Goal: Task Accomplishment & Management: Use online tool/utility

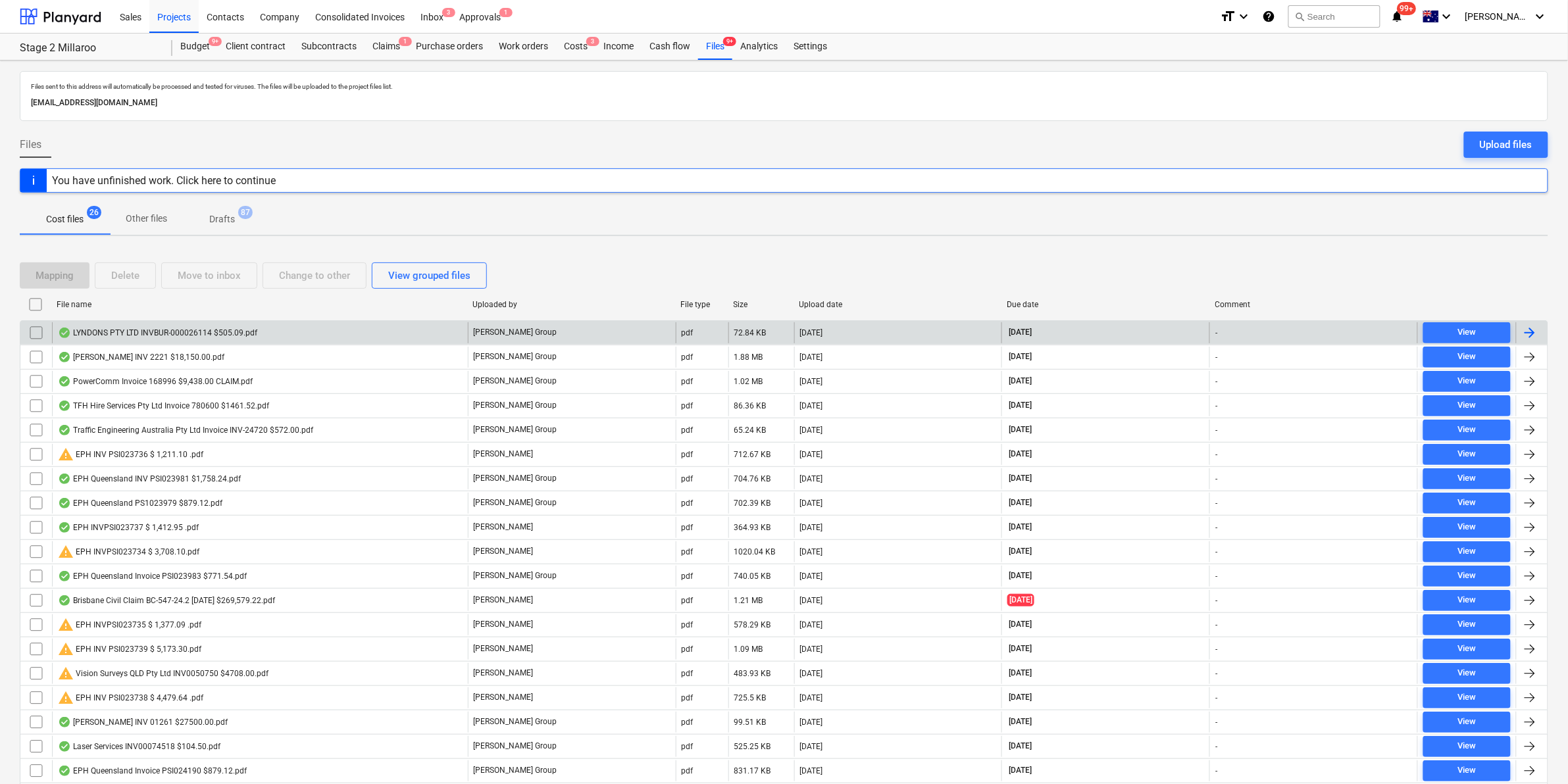
click at [201, 322] on div "LYNDONS PTY LTD INVBUR-000026114 $505.09.pdf" at bounding box center [259, 332] width 416 height 21
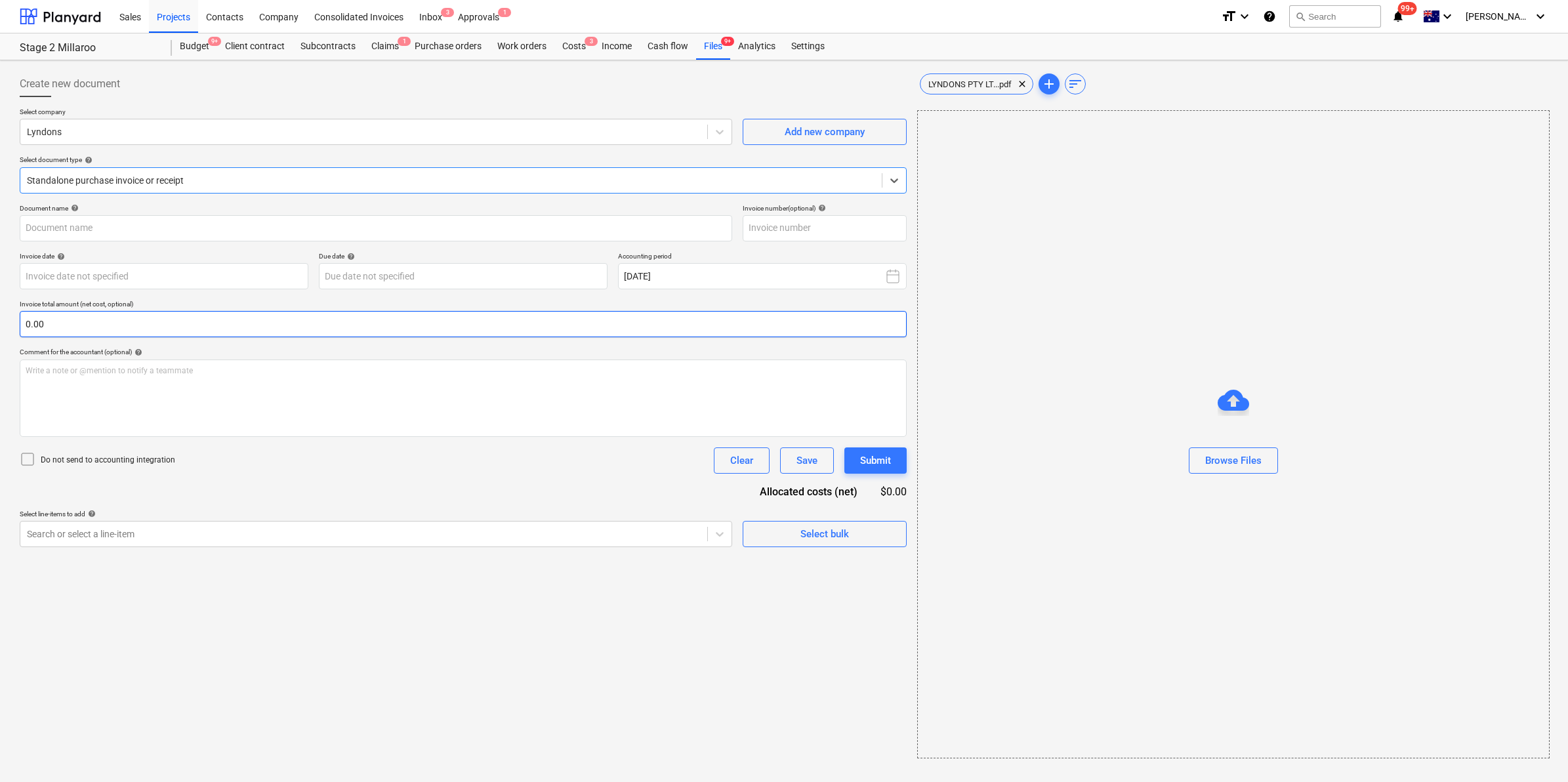
type input "BUR-000026114"
type input "[DATE]"
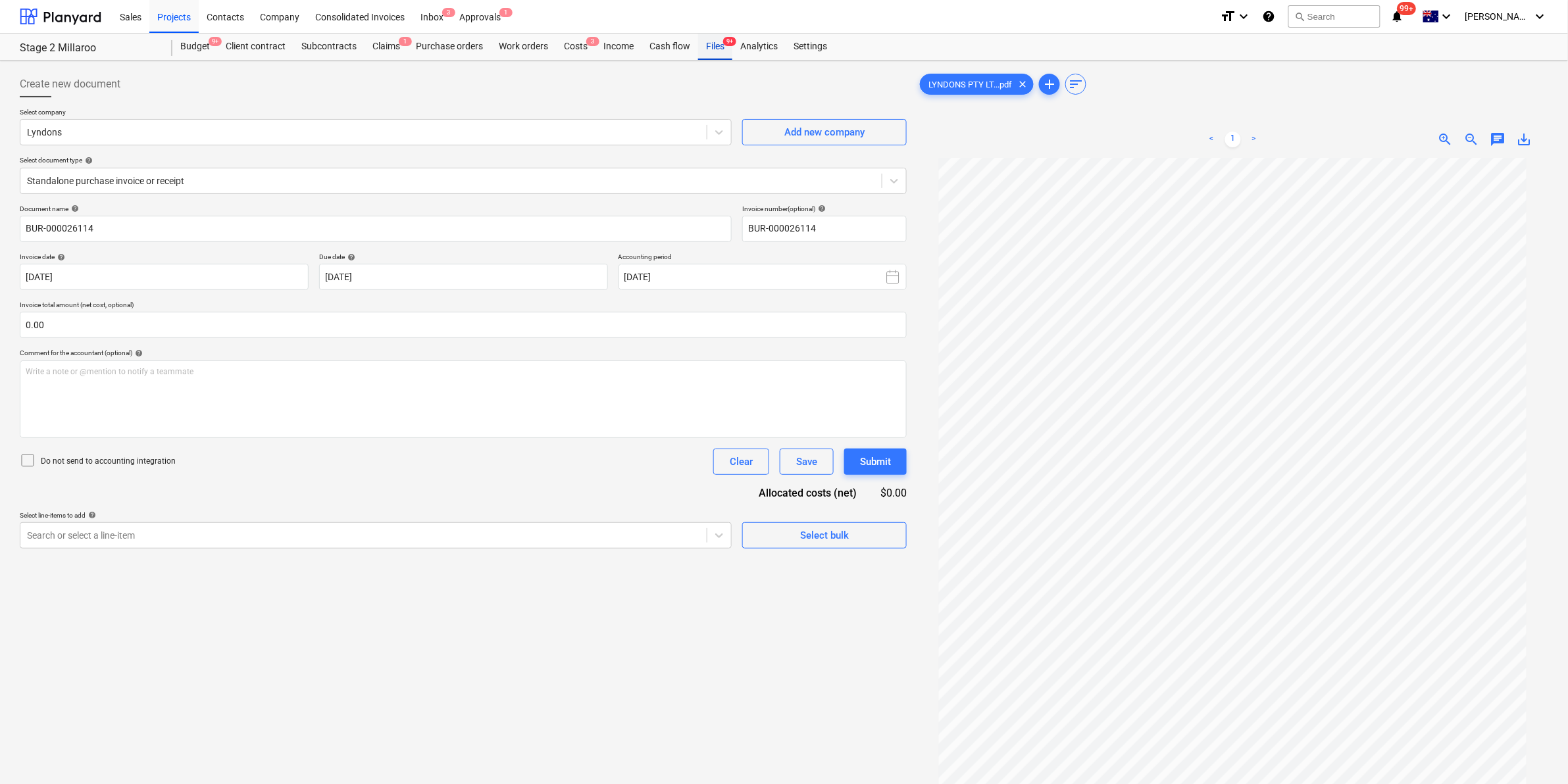
click at [706, 44] on div "Files 9+" at bounding box center [714, 46] width 34 height 26
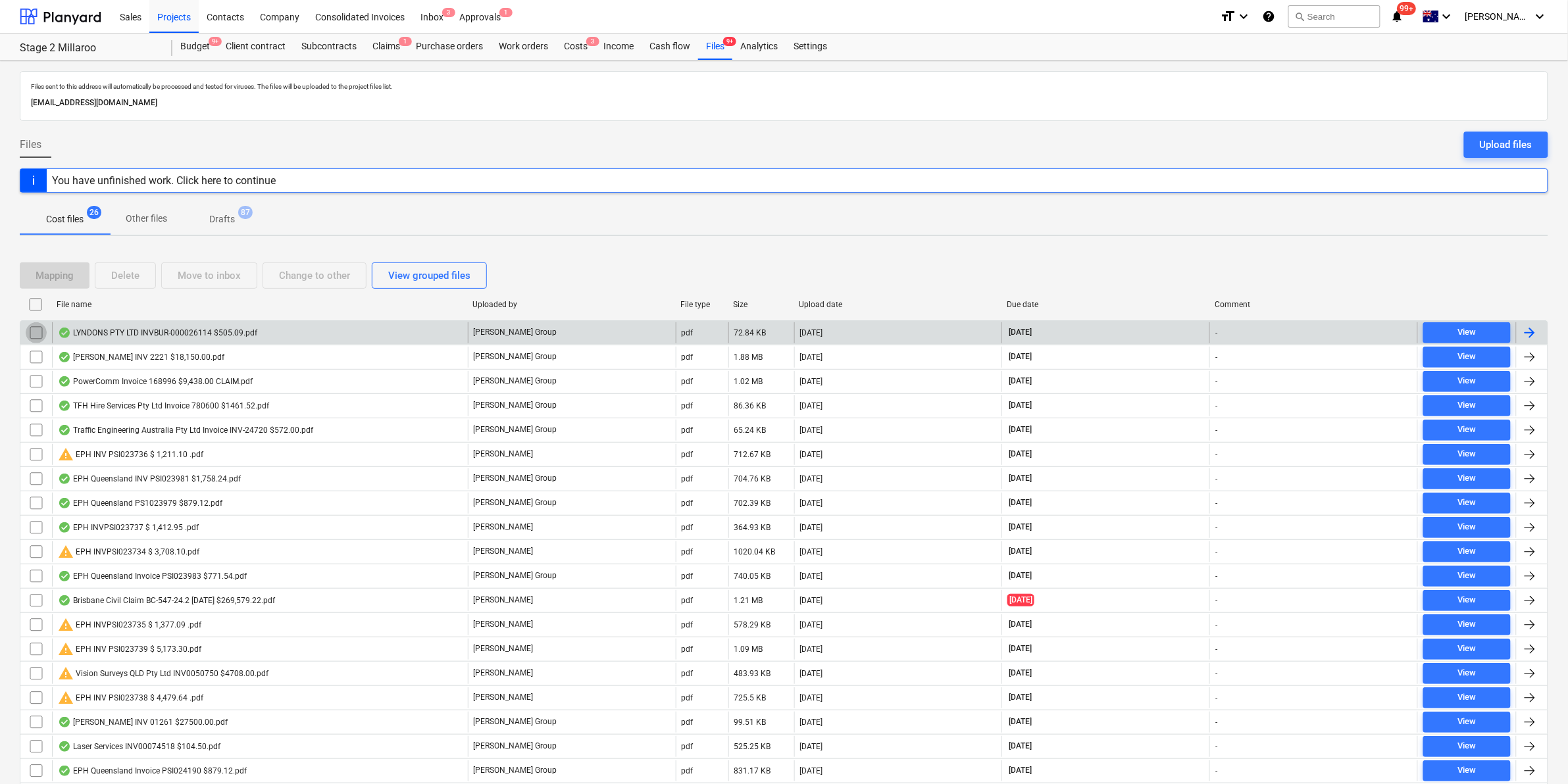
click at [34, 332] on input "checkbox" at bounding box center [36, 332] width 21 height 21
click at [221, 274] on div "Move to inbox" at bounding box center [210, 275] width 63 height 17
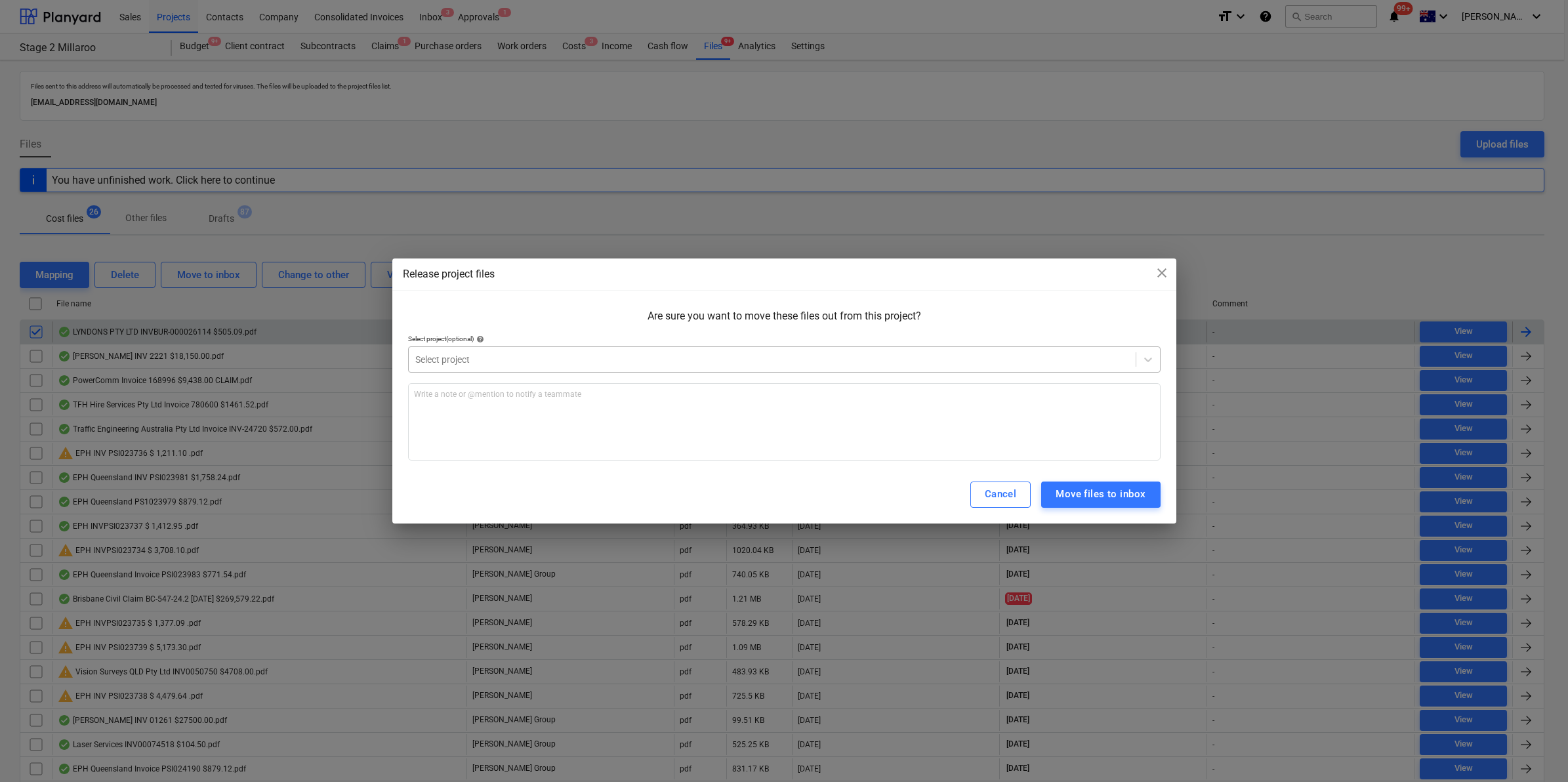
click at [489, 358] on div at bounding box center [772, 360] width 714 height 13
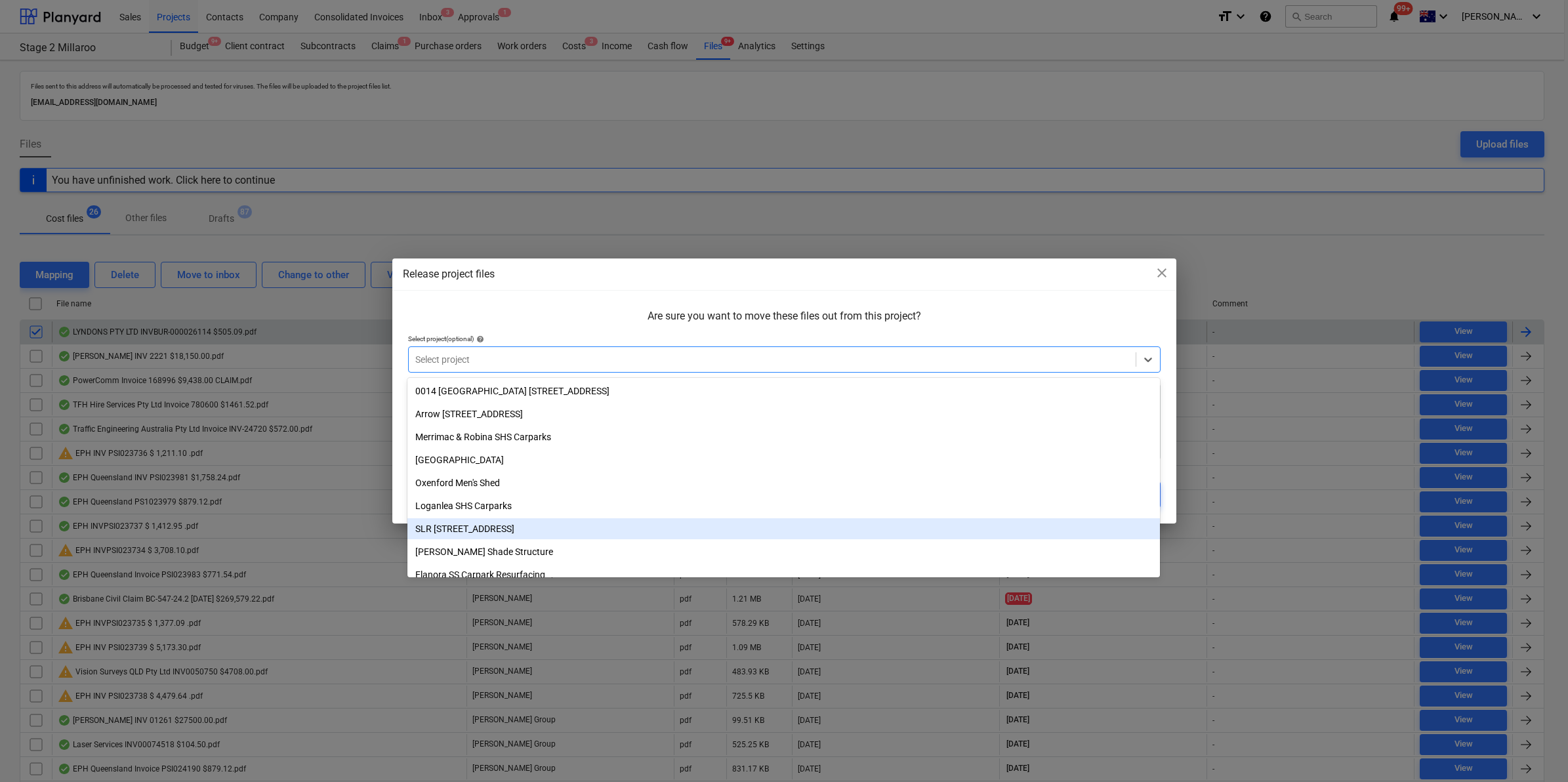
click at [496, 524] on div "SLR [STREET_ADDRESS]" at bounding box center [783, 528] width 753 height 21
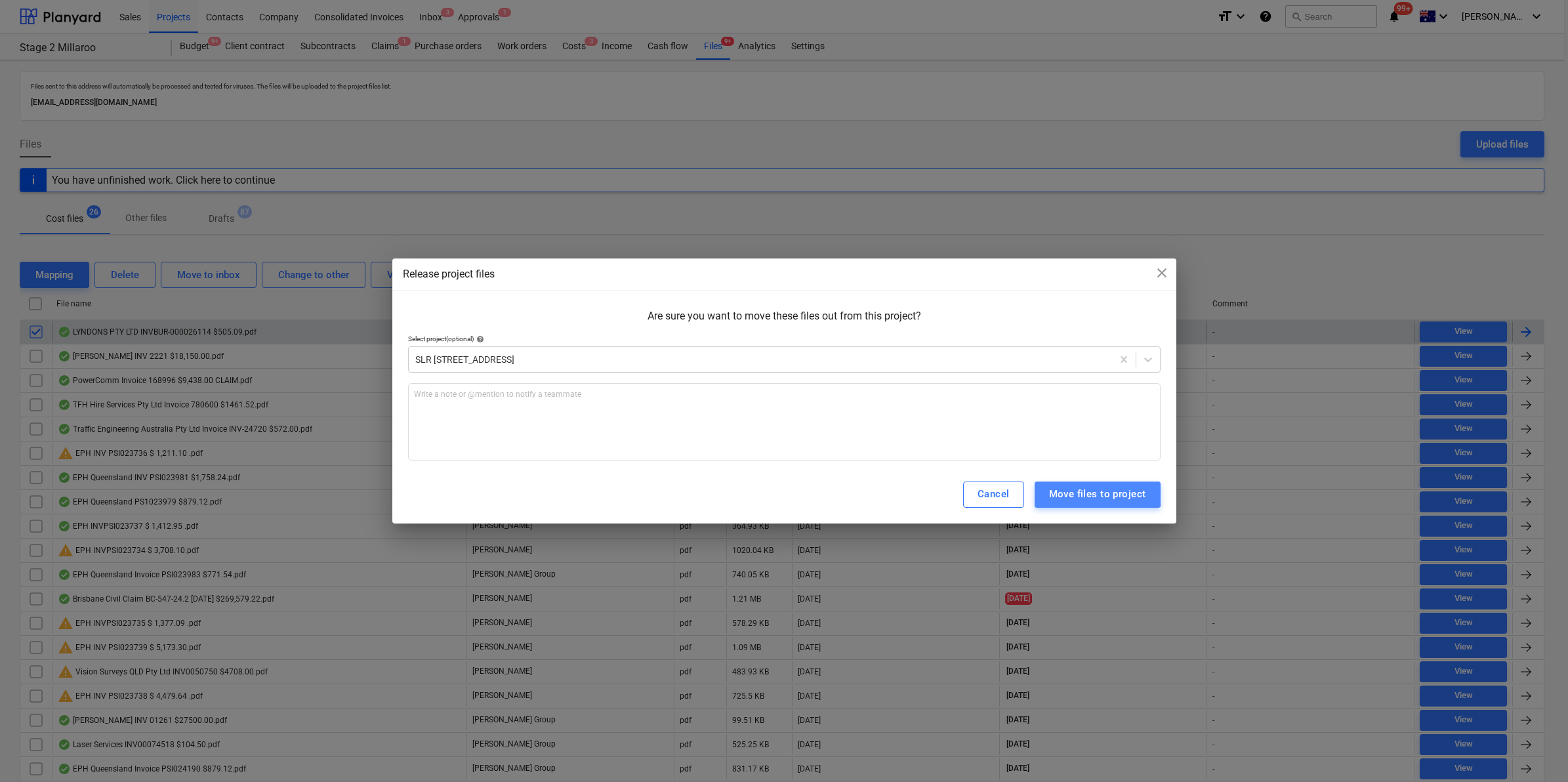
click at [1090, 491] on div "Move files to project" at bounding box center [1097, 493] width 97 height 17
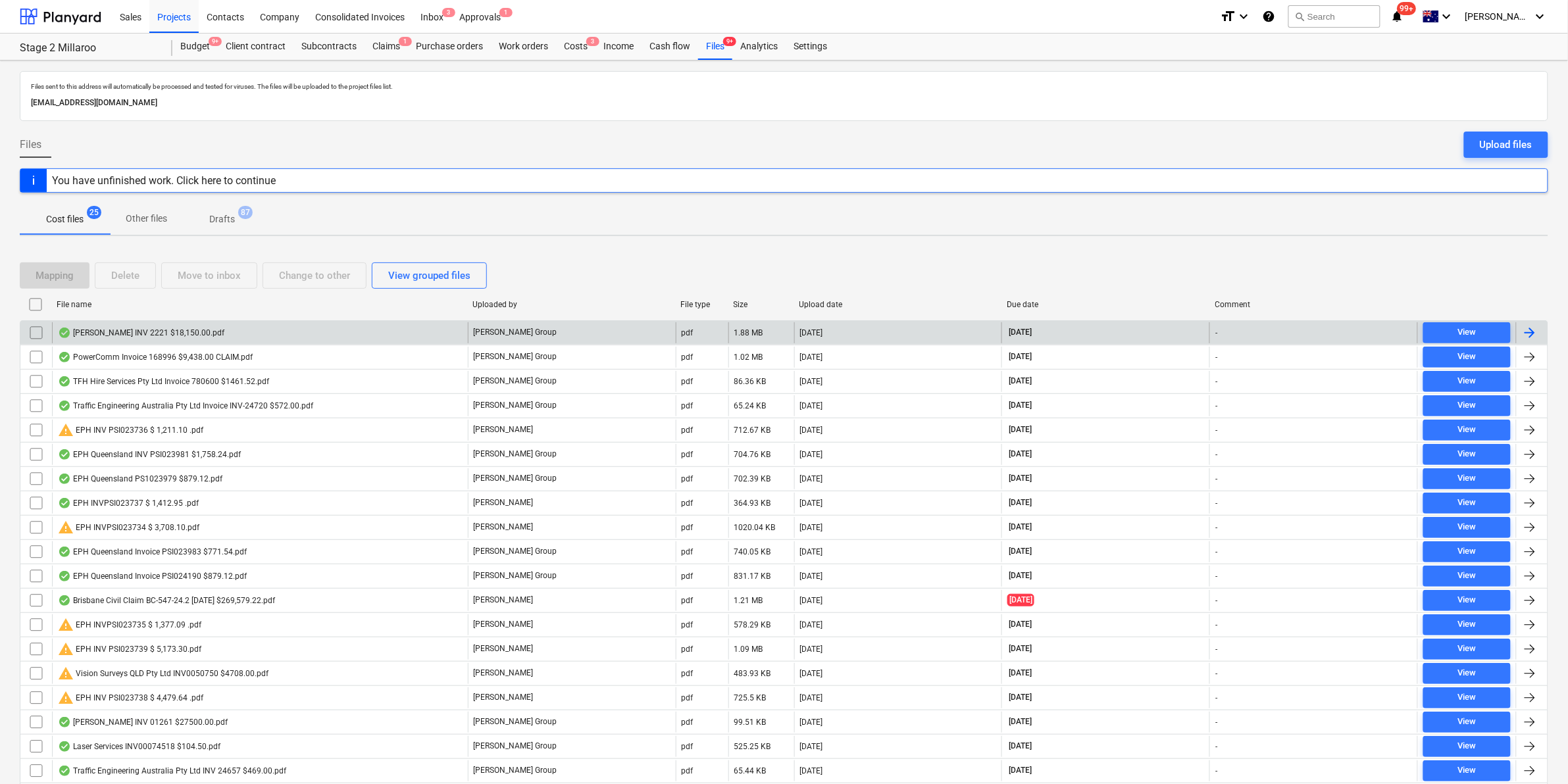
click at [1045, 307] on div "Due date" at bounding box center [1106, 305] width 197 height 9
checkbox input "false"
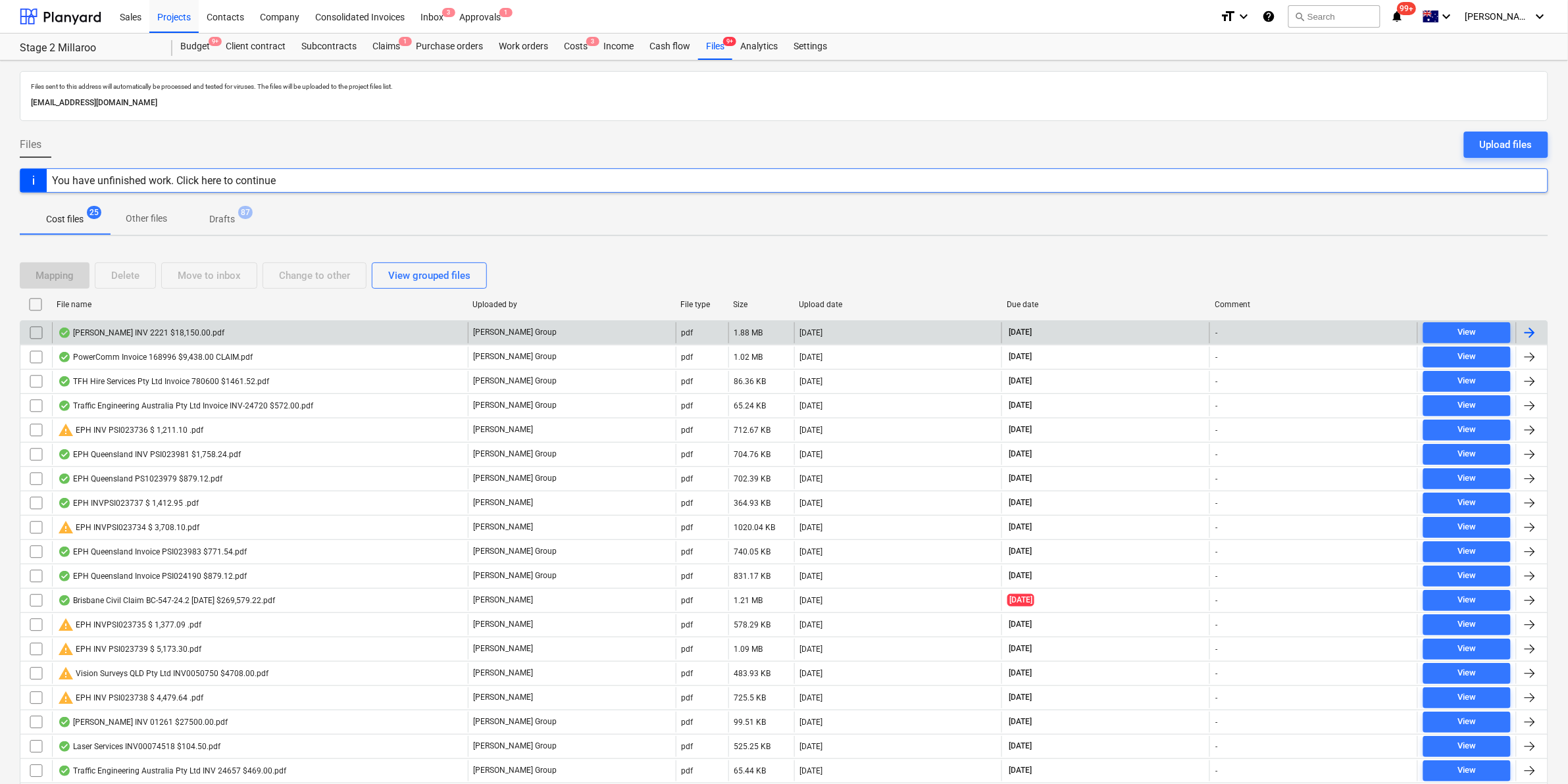
checkbox input "false"
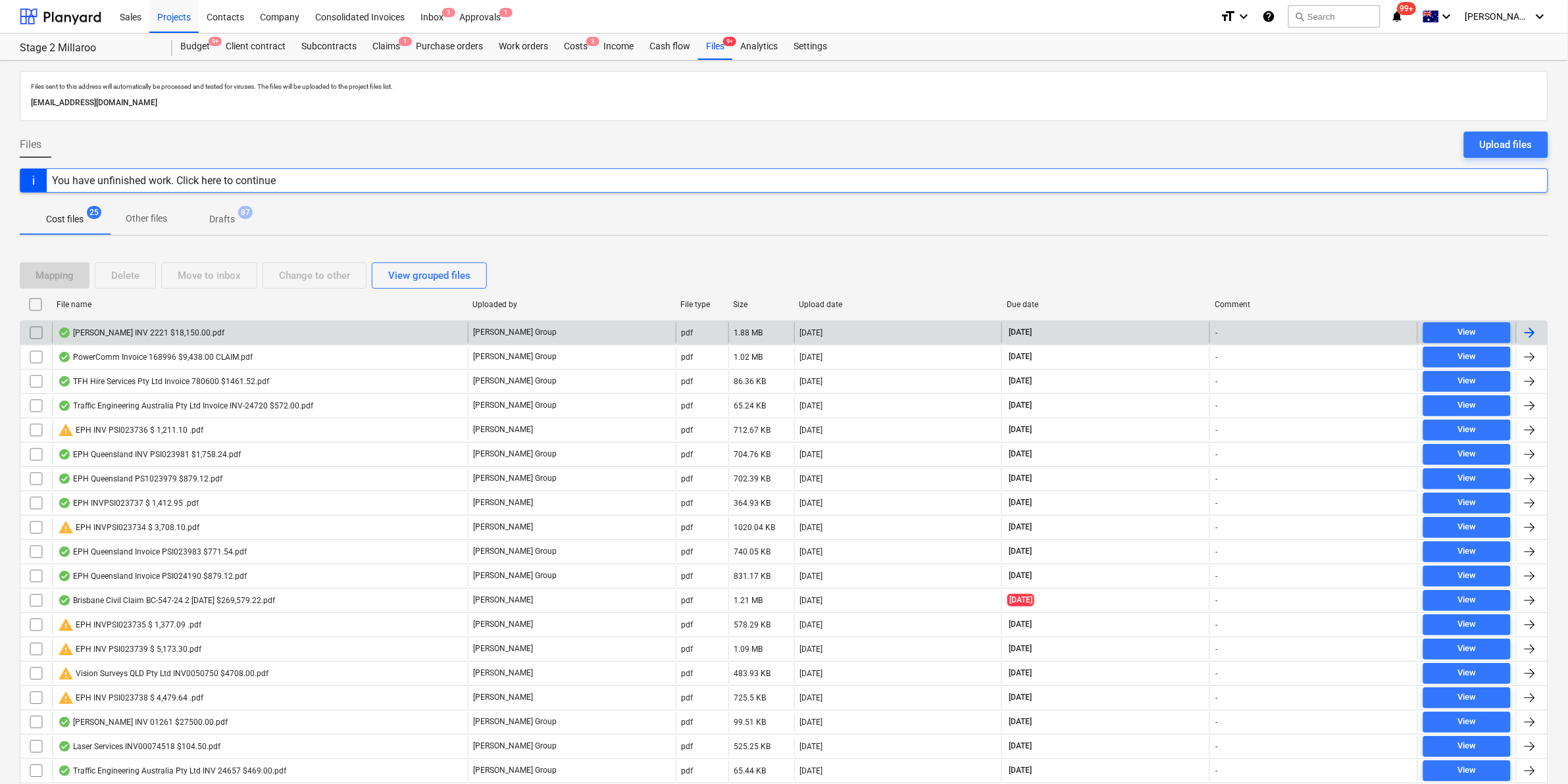
checkbox input "false"
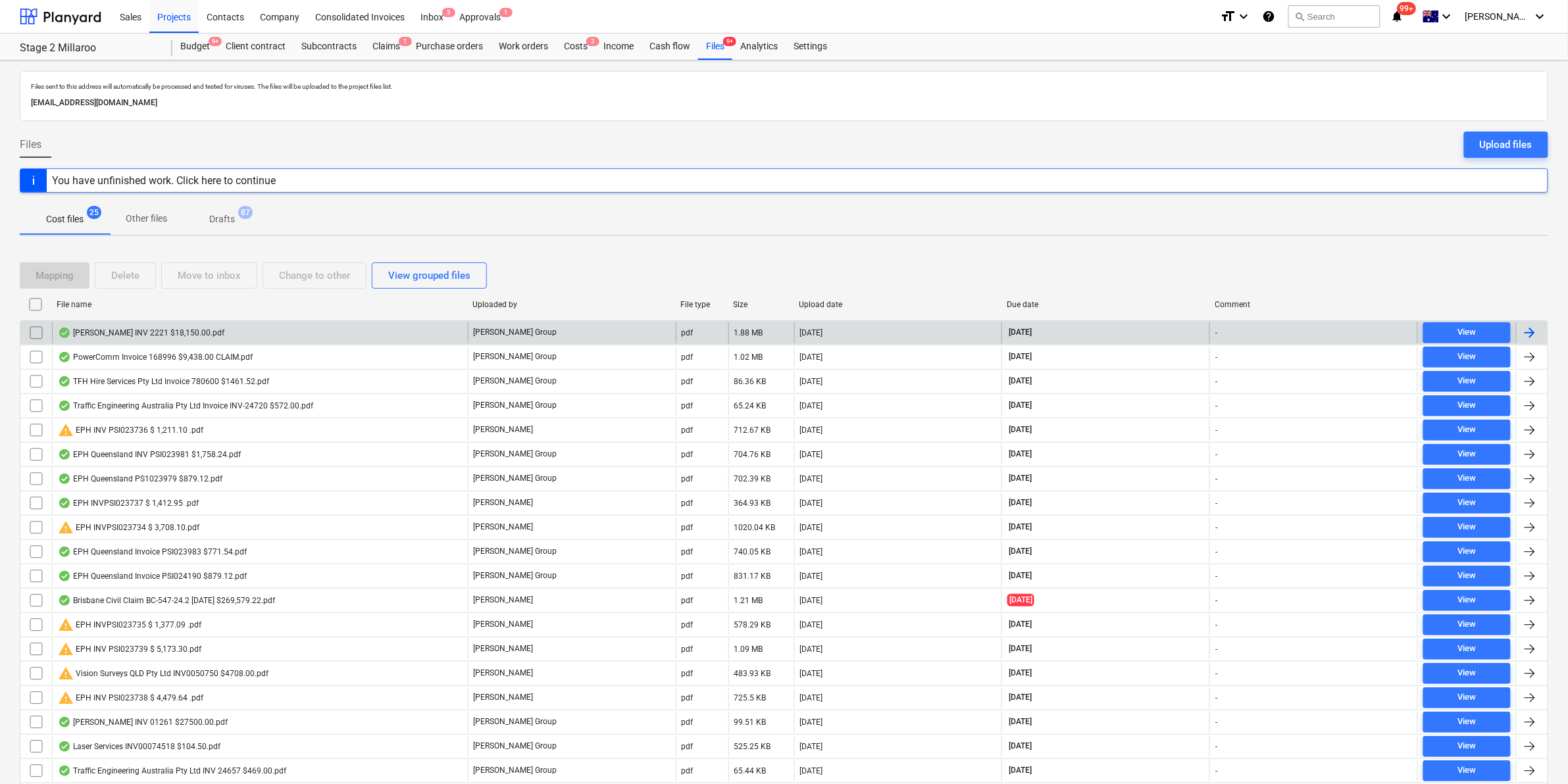
checkbox input "false"
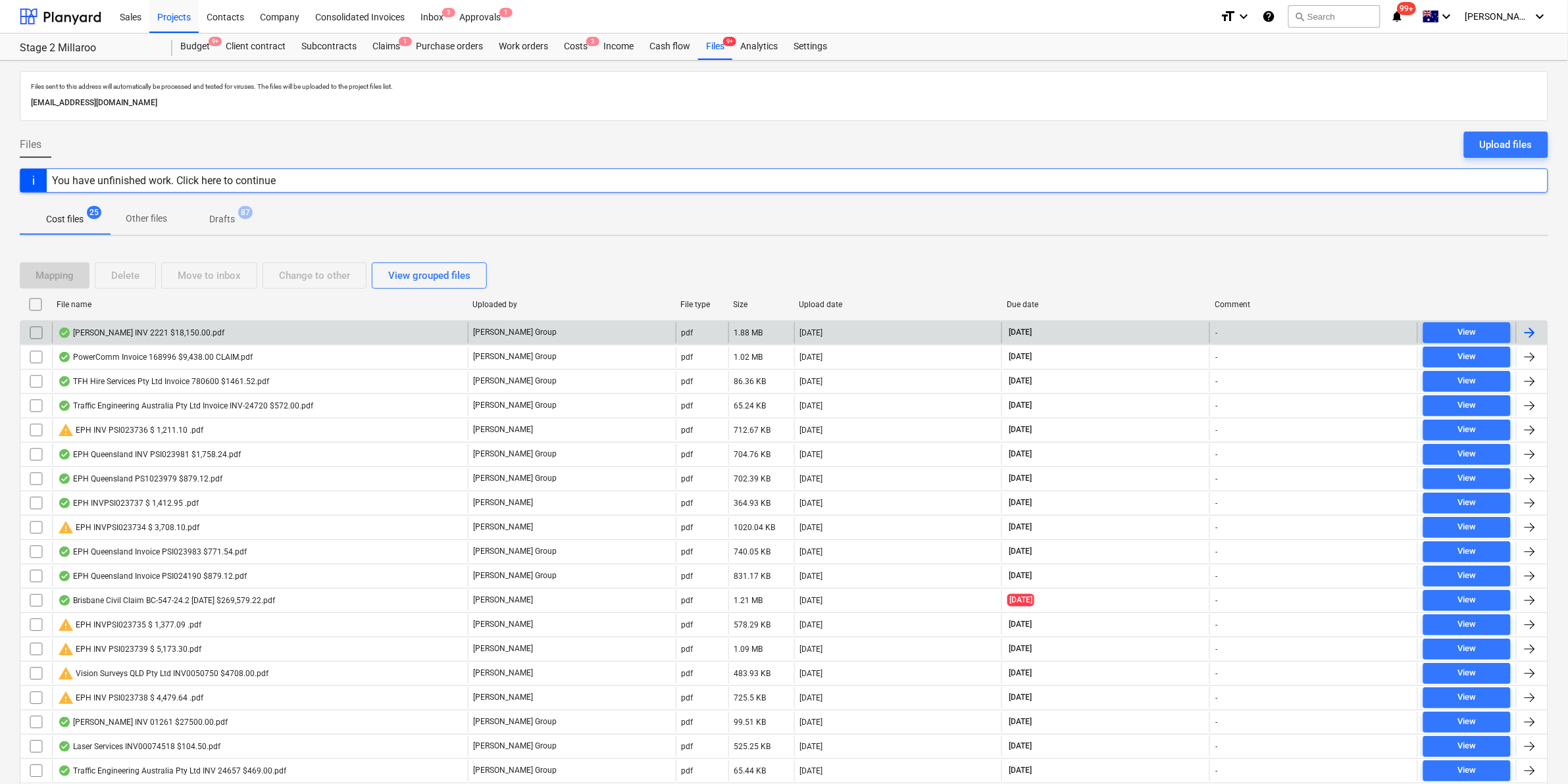
checkbox input "false"
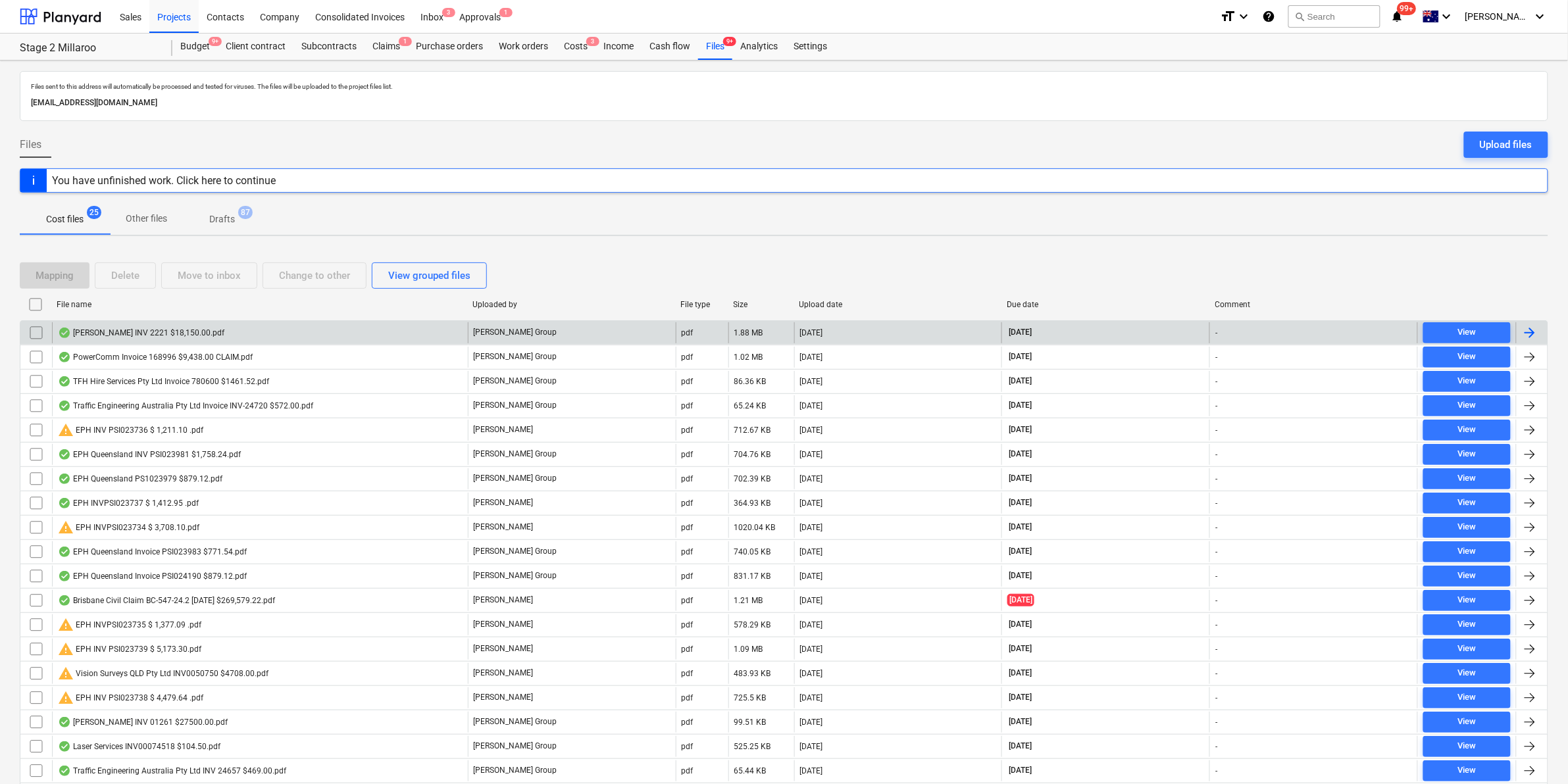
checkbox input "false"
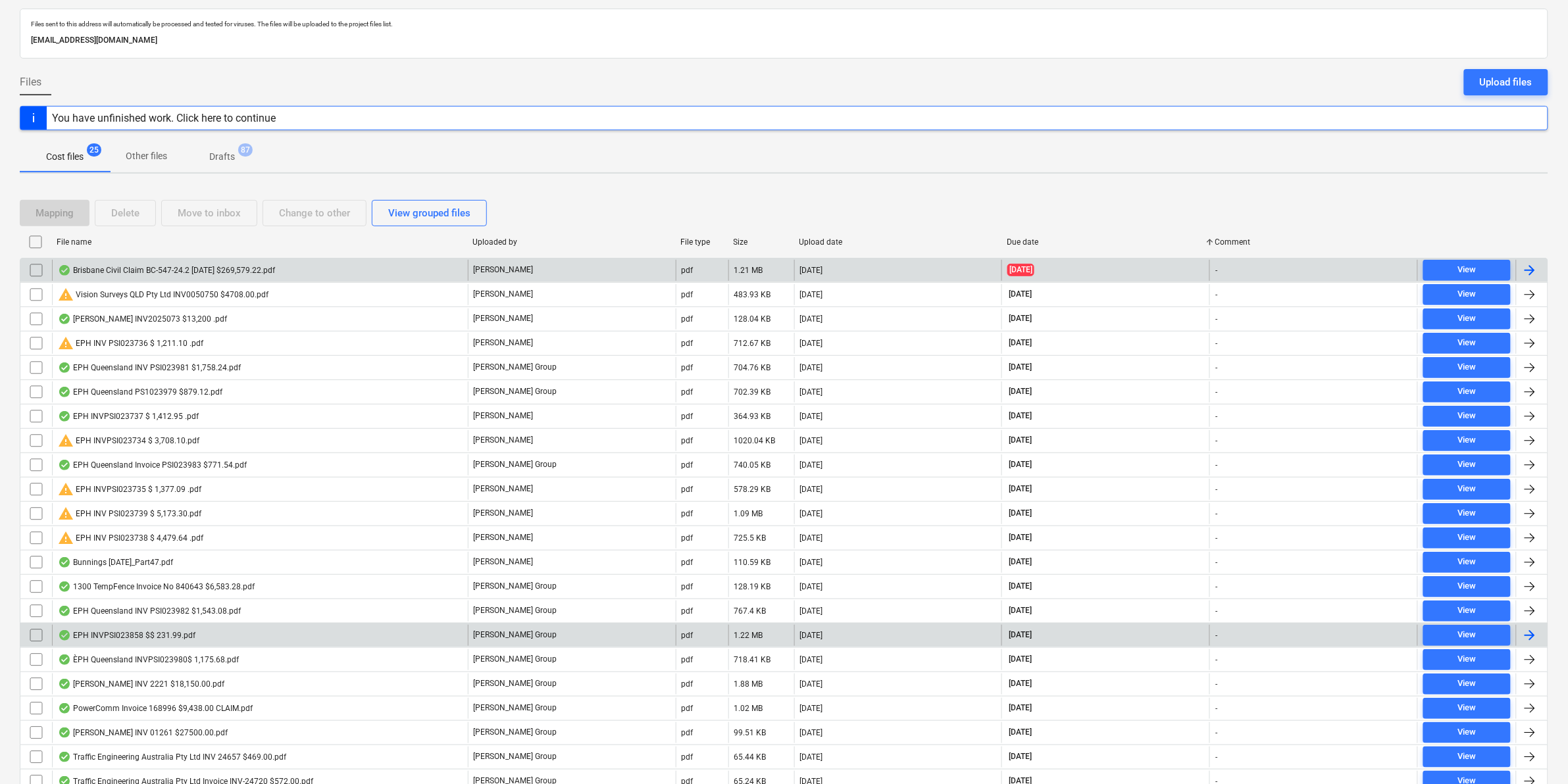
scroll to position [82, 0]
